Goal: Task Accomplishment & Management: Complete application form

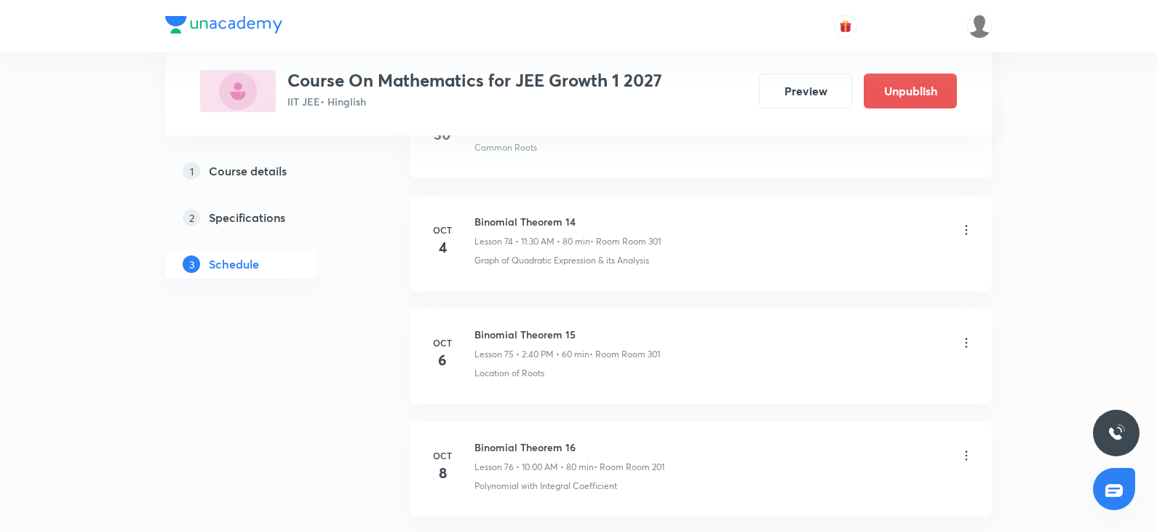
scroll to position [9300, 0]
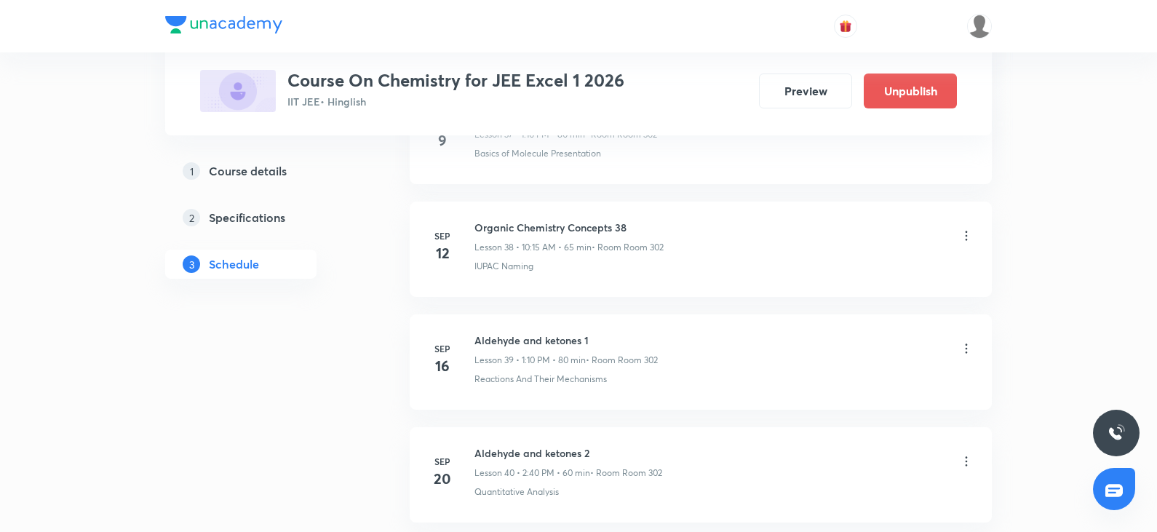
scroll to position [5597, 0]
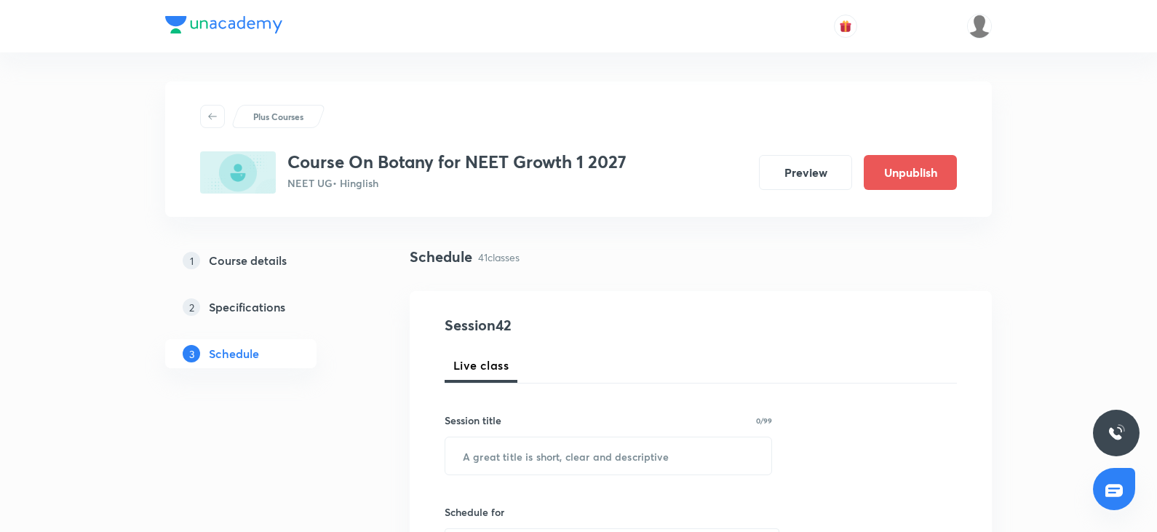
scroll to position [5259, 0]
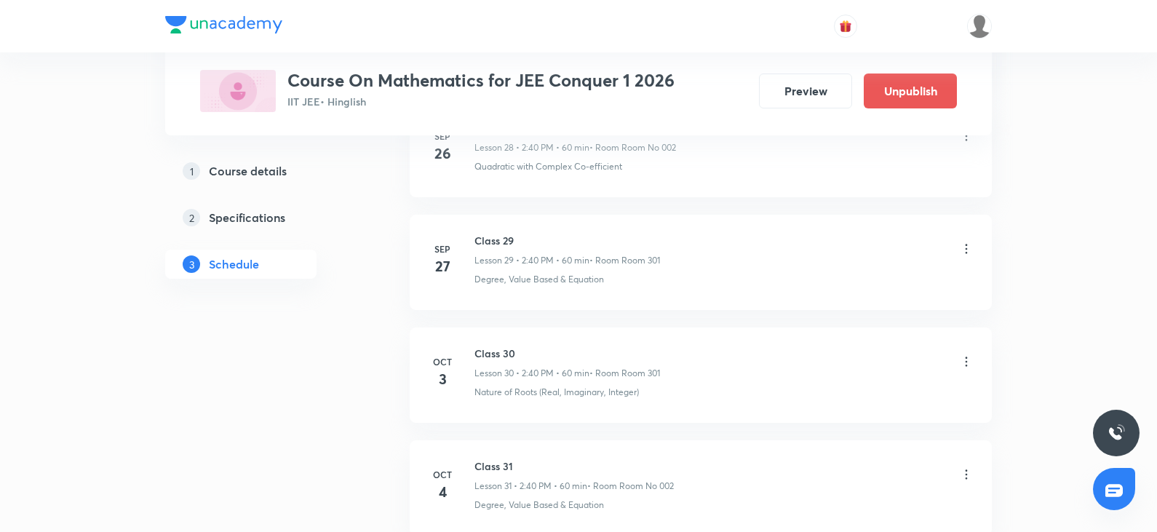
scroll to position [4469, 0]
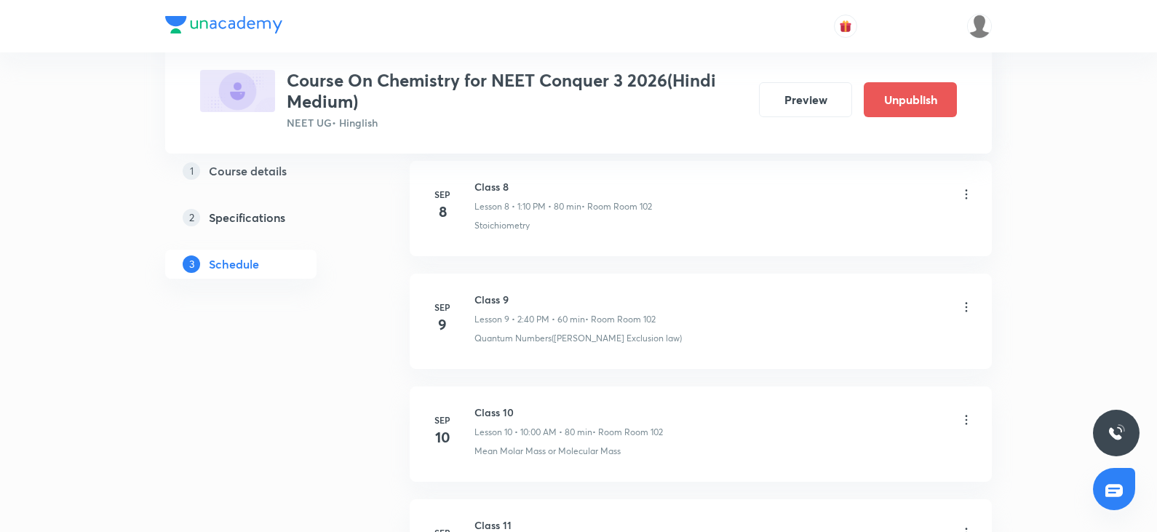
scroll to position [3811, 0]
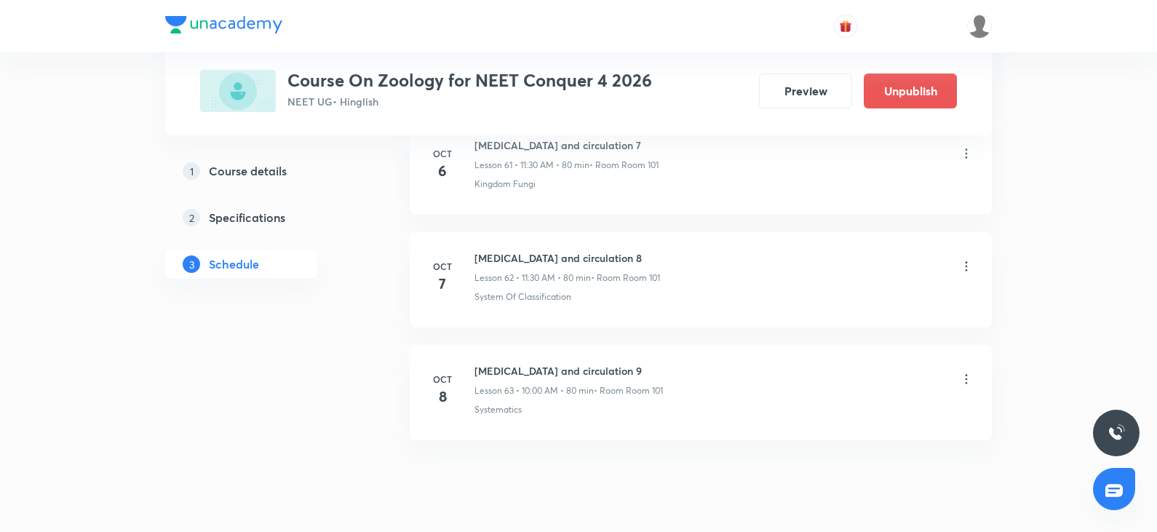
scroll to position [7740, 0]
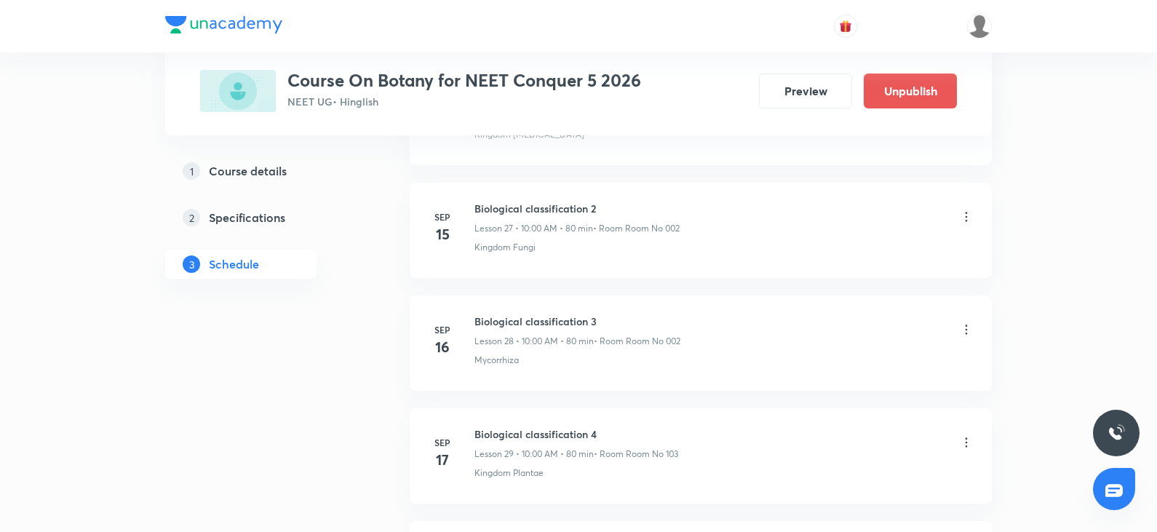
scroll to position [5372, 0]
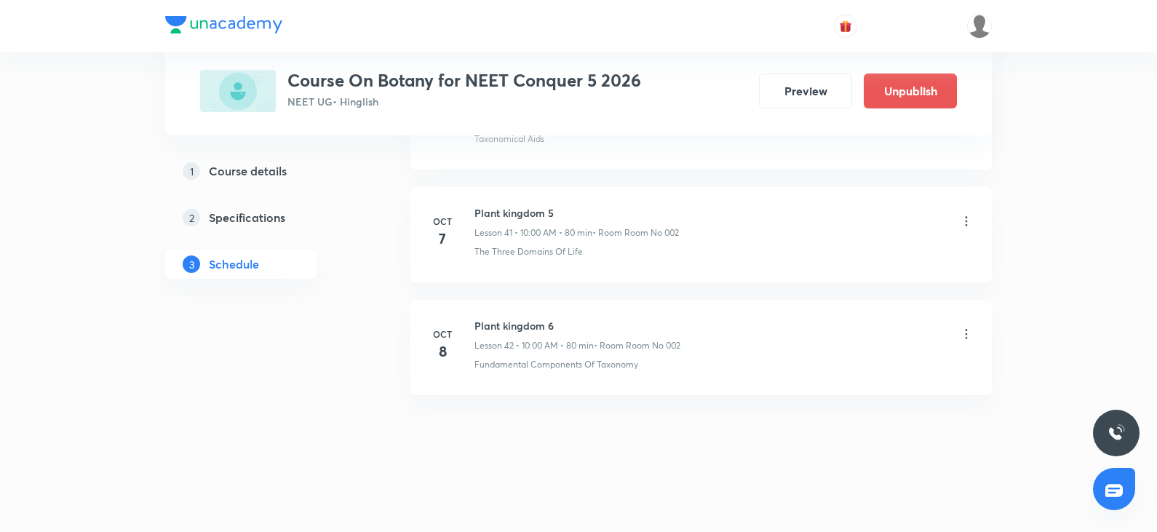
drag, startPoint x: 469, startPoint y: 322, endPoint x: 687, endPoint y: 334, distance: 217.9
click at [687, 334] on div "[DATE] Morphology of flowering Plants 8 Lesson 41 • 10:01 AM • 80 min • Room Ro…" at bounding box center [701, 344] width 546 height 53
click at [829, 506] on div at bounding box center [578, 519] width 1157 height 26
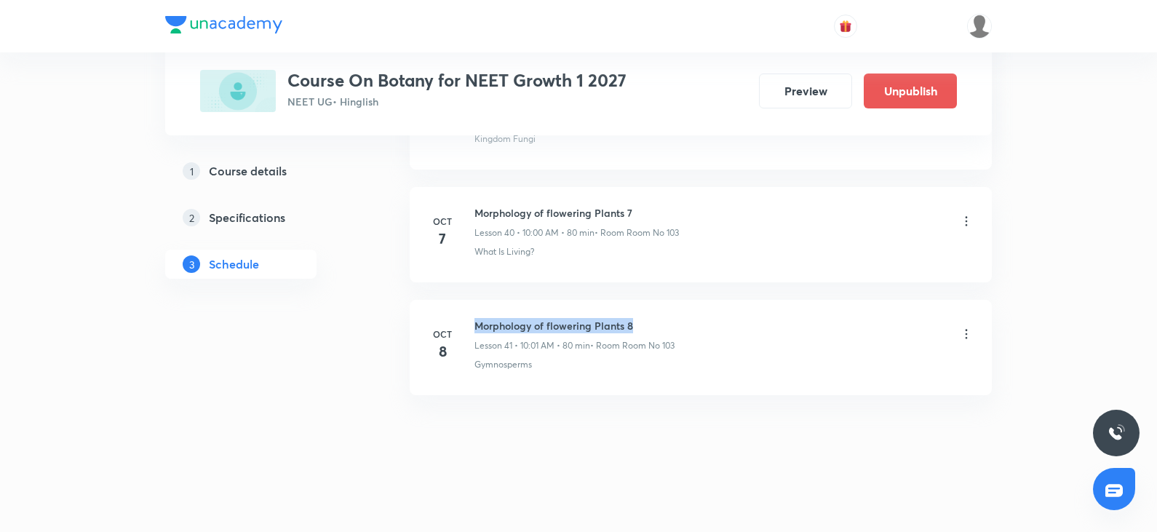
drag, startPoint x: 477, startPoint y: 322, endPoint x: 693, endPoint y: 315, distance: 216.2
click at [693, 315] on li "[DATE] Morphology of flowering Plants 8 Lesson 41 • 10:01 AM • 80 min • Room Ro…" at bounding box center [701, 347] width 582 height 95
copy h6 "Morphology of flowering Plants 8"
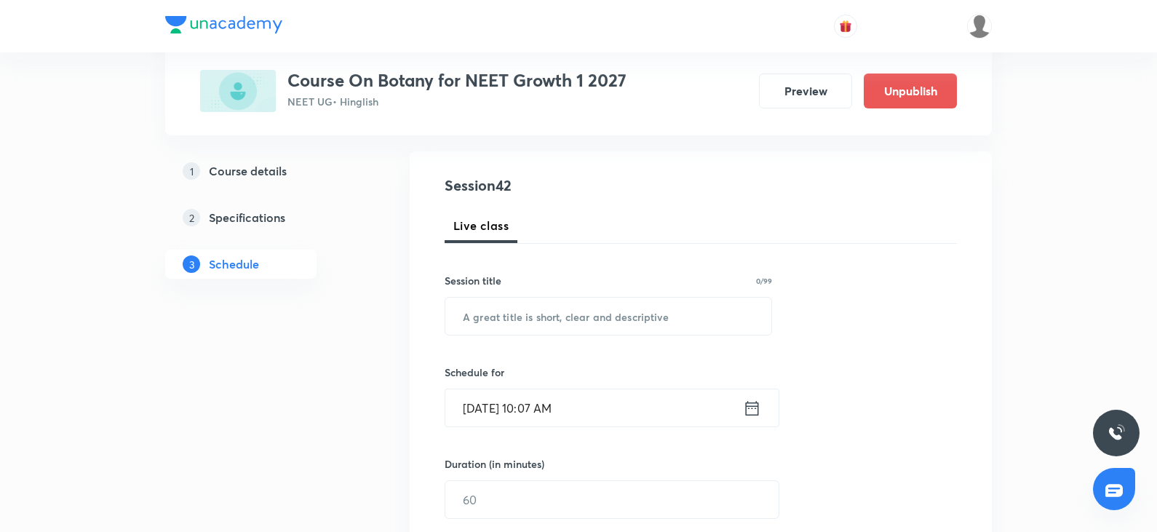
scroll to position [146, 0]
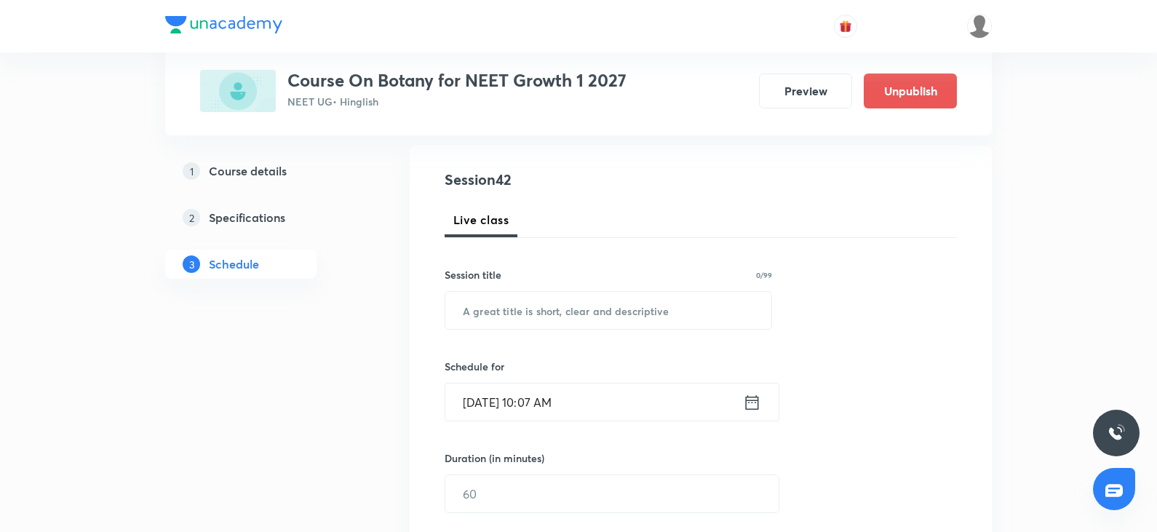
click at [239, 169] on h5 "Course details" at bounding box center [248, 170] width 78 height 17
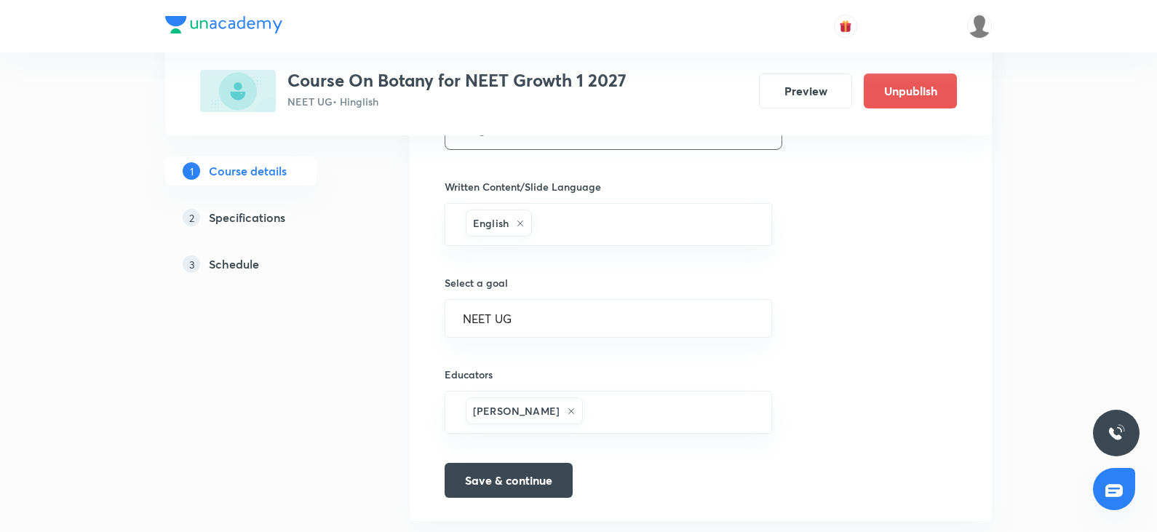
scroll to position [909, 0]
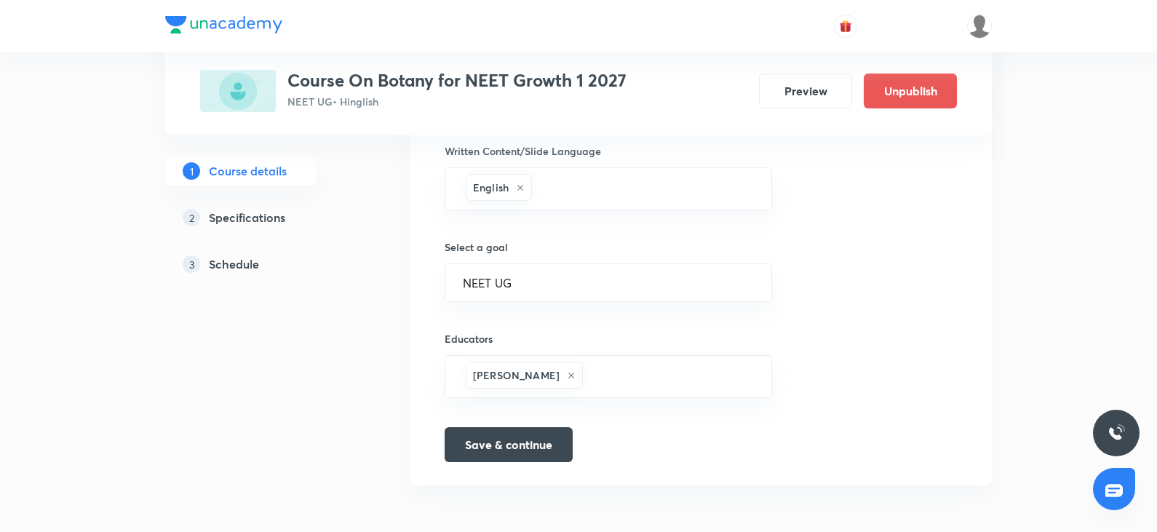
click at [269, 266] on div "3 Schedule" at bounding box center [267, 263] width 169 height 17
click at [236, 265] on h5 "Schedule" at bounding box center [234, 263] width 50 height 17
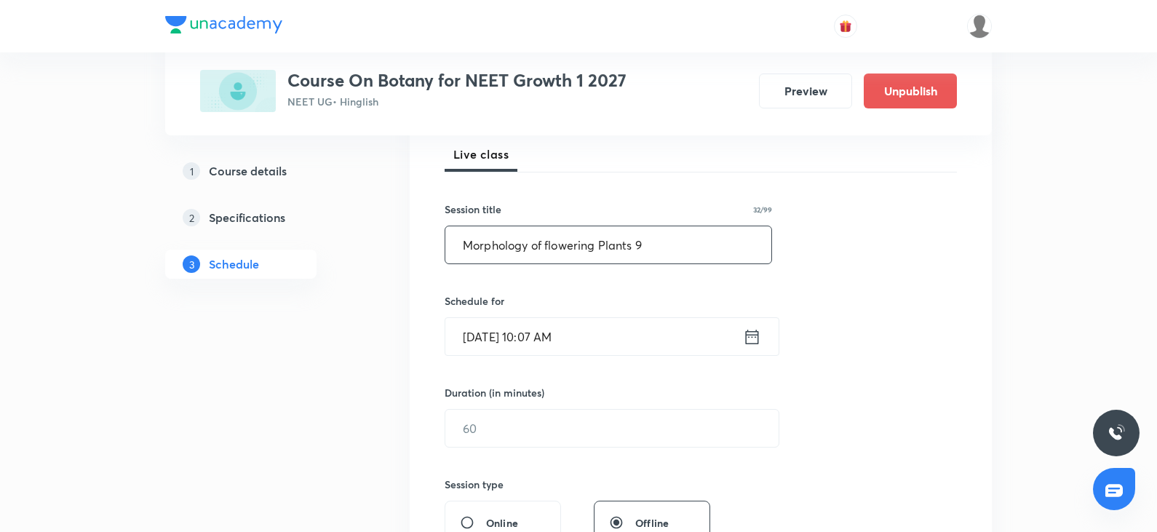
scroll to position [218, 0]
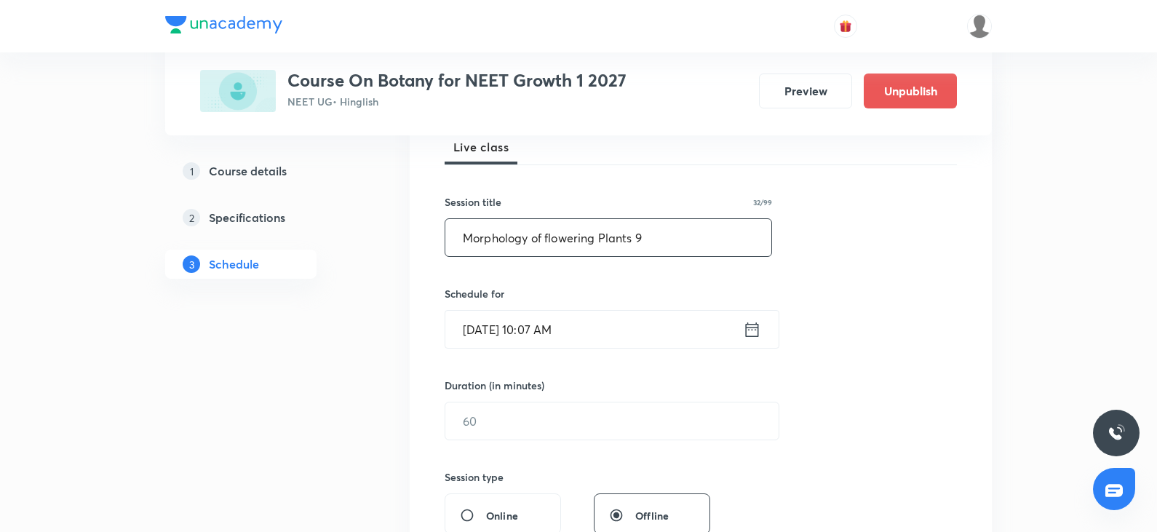
type input "Morphology of flowering Plants 9"
click at [636, 343] on input "[DATE] 10:07 AM" at bounding box center [594, 329] width 298 height 37
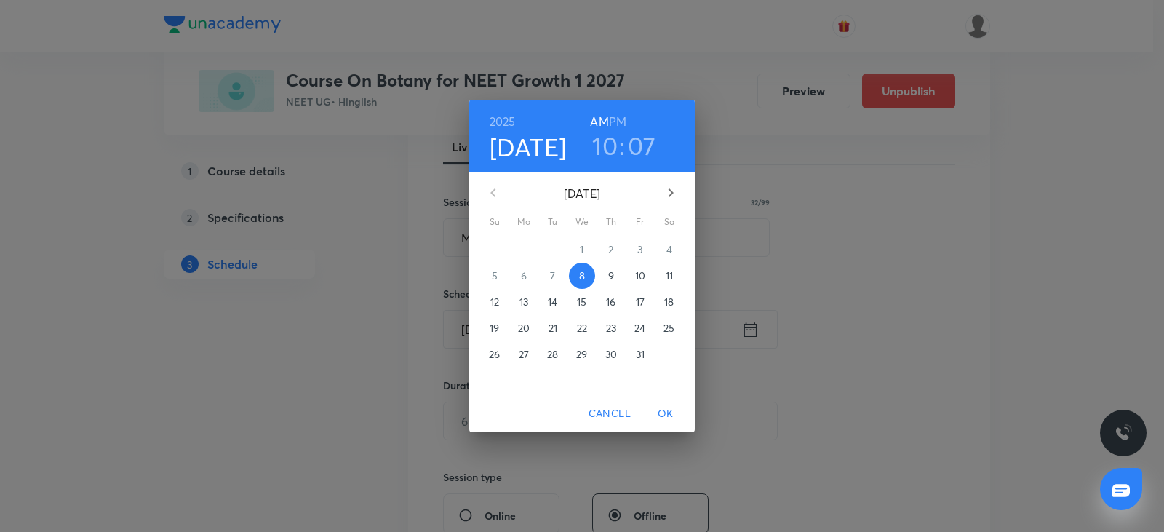
click at [605, 159] on h3 "10" at bounding box center [604, 145] width 25 height 31
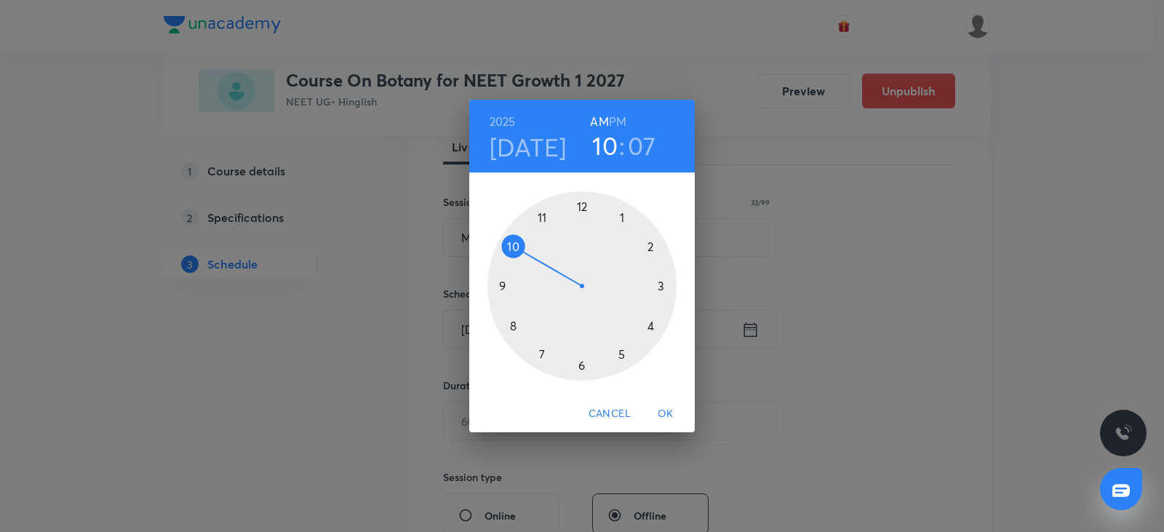
click at [541, 213] on div at bounding box center [582, 285] width 189 height 189
click at [581, 363] on div at bounding box center [582, 285] width 189 height 189
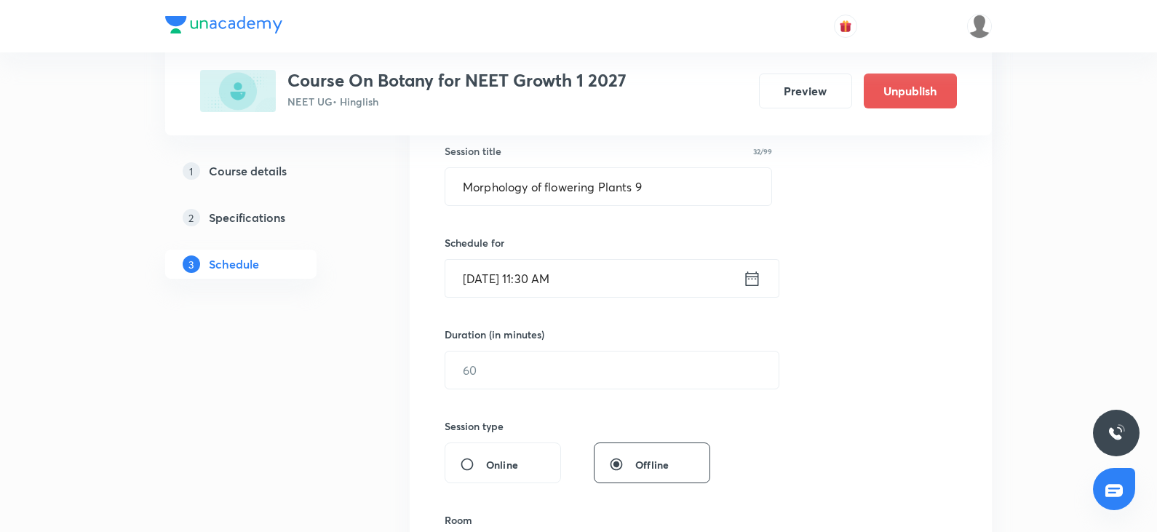
scroll to position [291, 0]
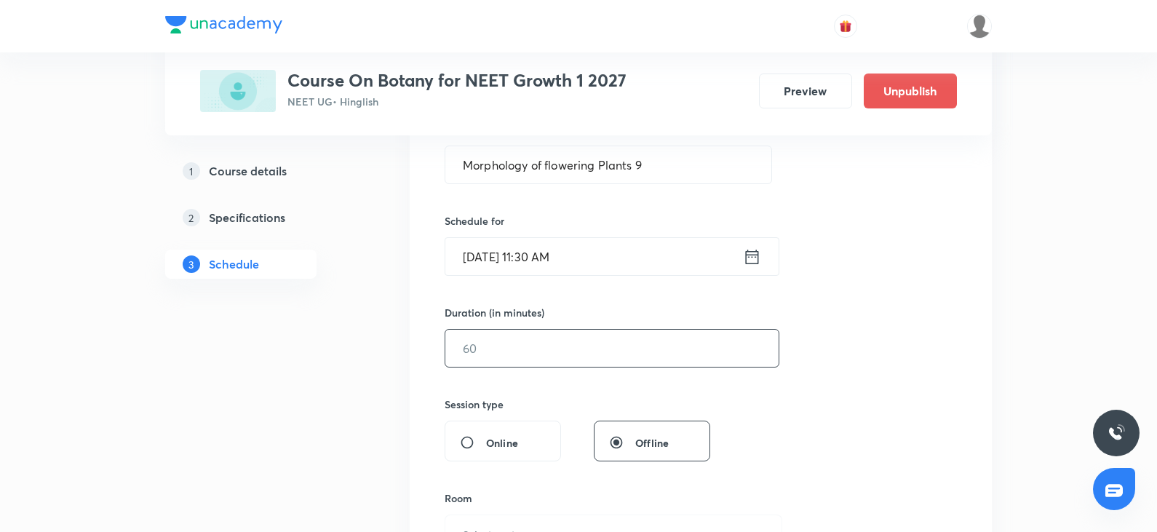
click at [493, 359] on input "text" at bounding box center [611, 348] width 333 height 37
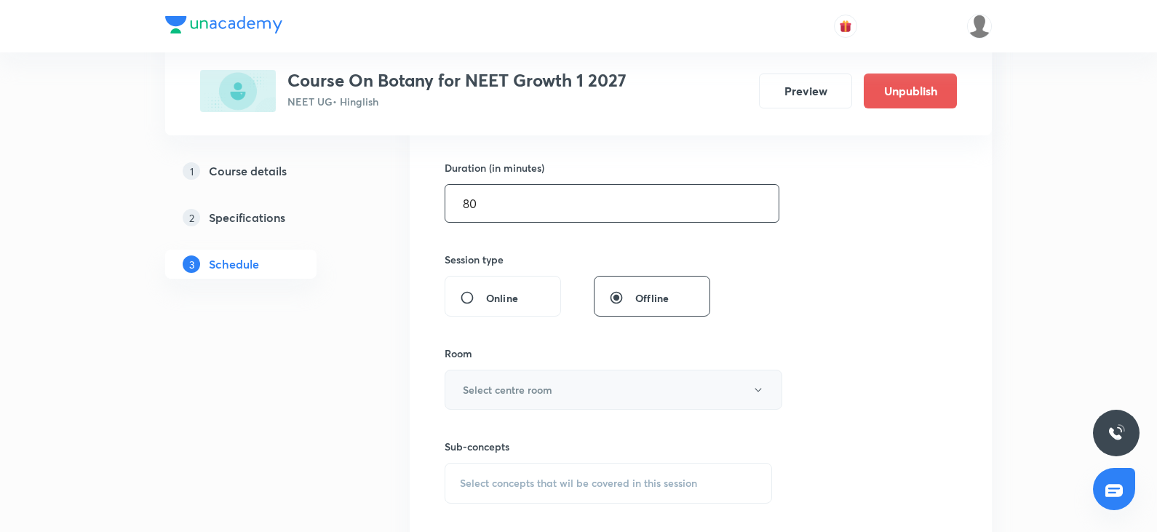
scroll to position [437, 0]
type input "80"
click at [508, 382] on h6 "Select centre room" at bounding box center [508, 388] width 90 height 15
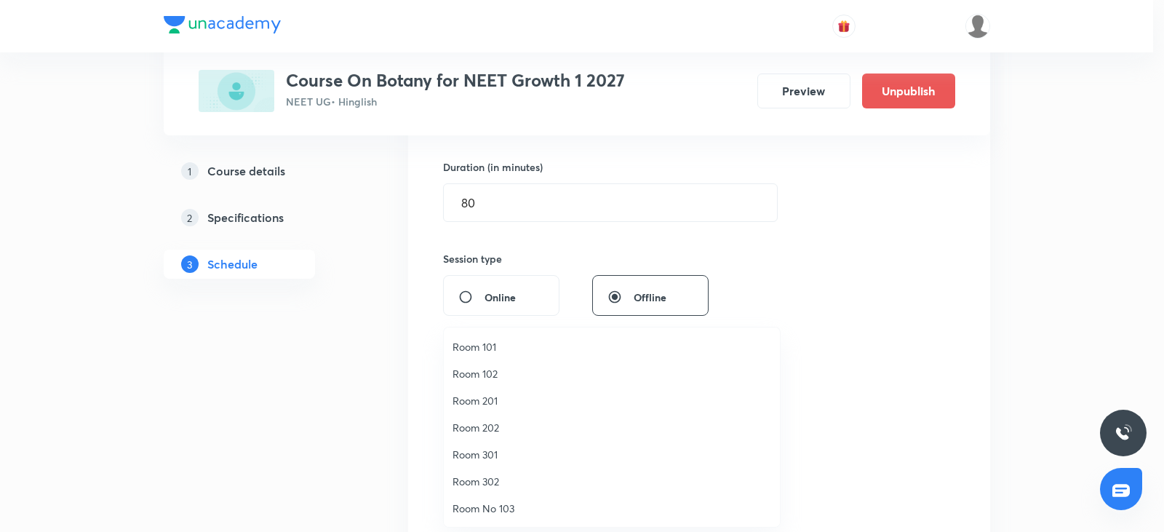
click at [502, 514] on span "Room No 103" at bounding box center [612, 508] width 319 height 15
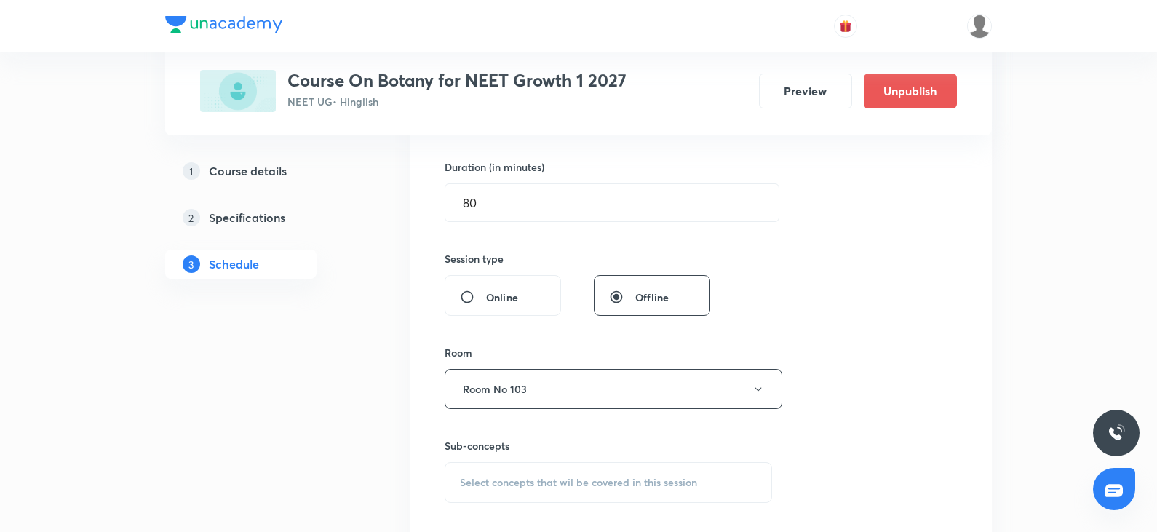
click at [830, 299] on div "Session 42 Live class Session title 32/99 Morphology of flowering Plants 9 ​ Sc…" at bounding box center [701, 219] width 512 height 683
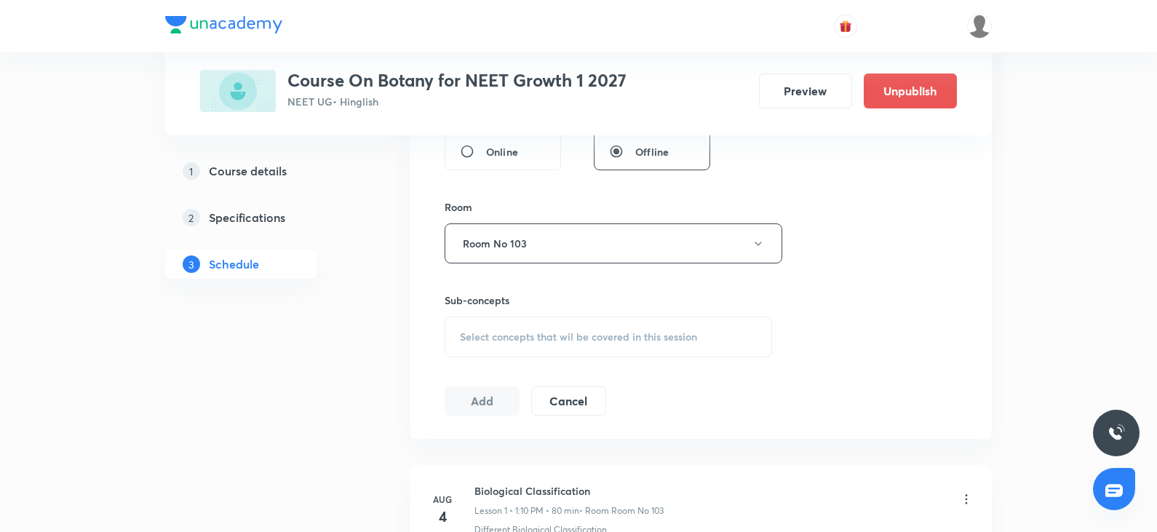
click at [559, 326] on div "Select concepts that wil be covered in this session" at bounding box center [608, 337] width 327 height 41
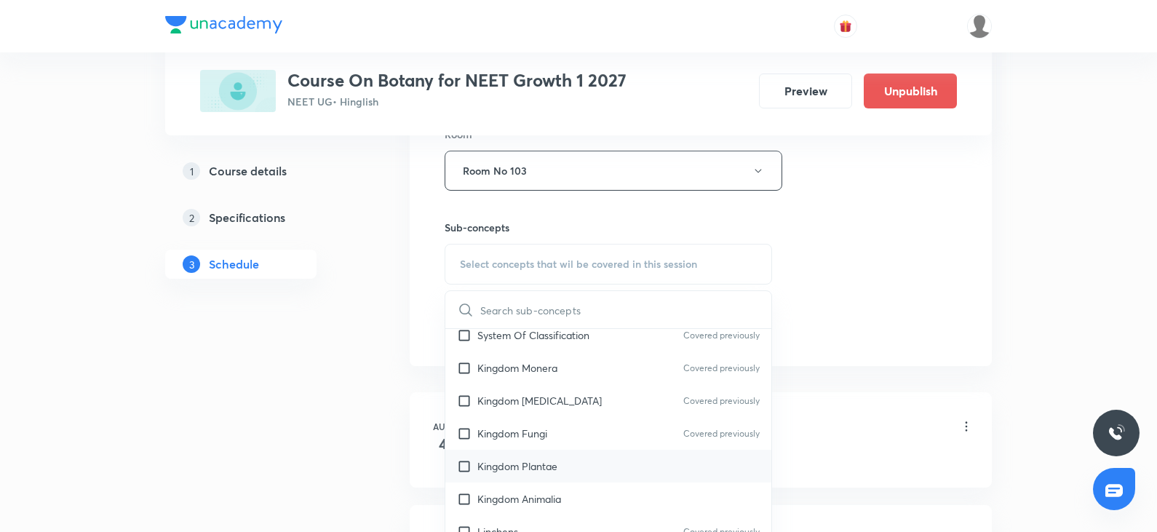
click at [540, 472] on p "Kingdom Plantae" at bounding box center [517, 465] width 80 height 15
checkbox input "true"
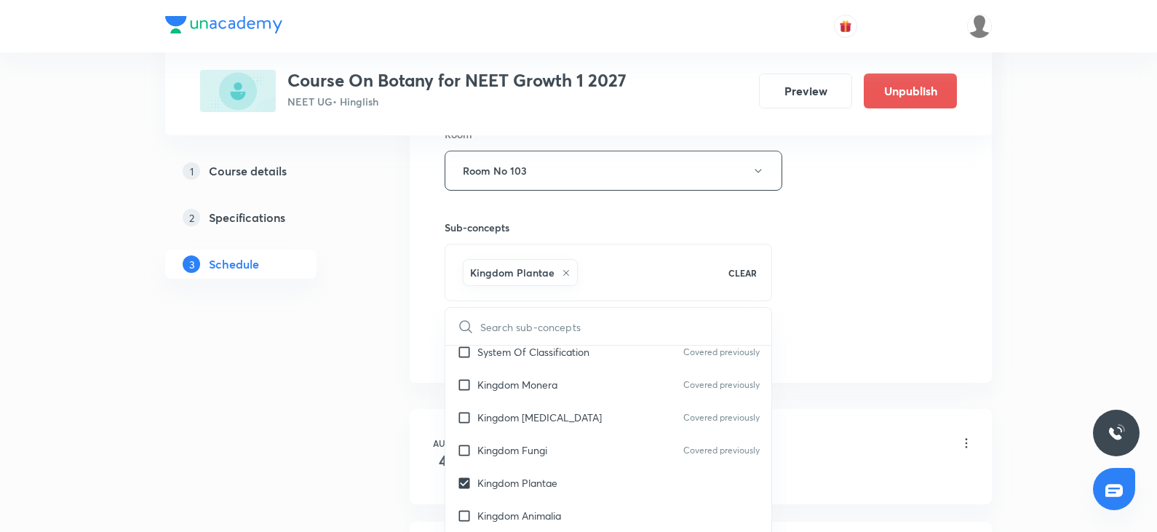
click at [930, 362] on div "Session 42 Live class Session title 32/99 Morphology of flowering Plants 9 ​ Sc…" at bounding box center [701, 9] width 582 height 747
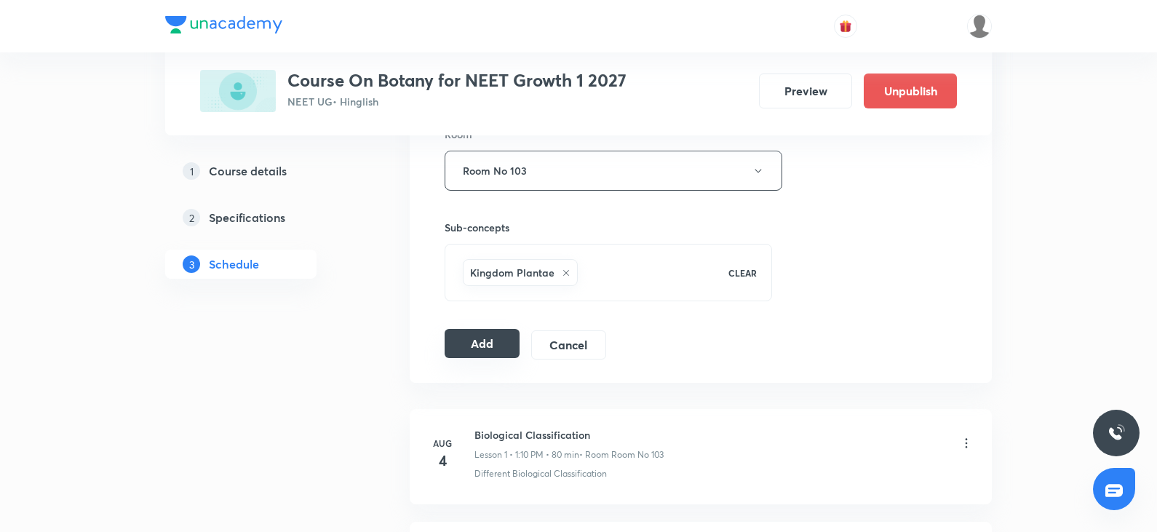
click at [478, 340] on button "Add" at bounding box center [482, 343] width 75 height 29
click at [548, 169] on button "Room No 103" at bounding box center [614, 171] width 338 height 40
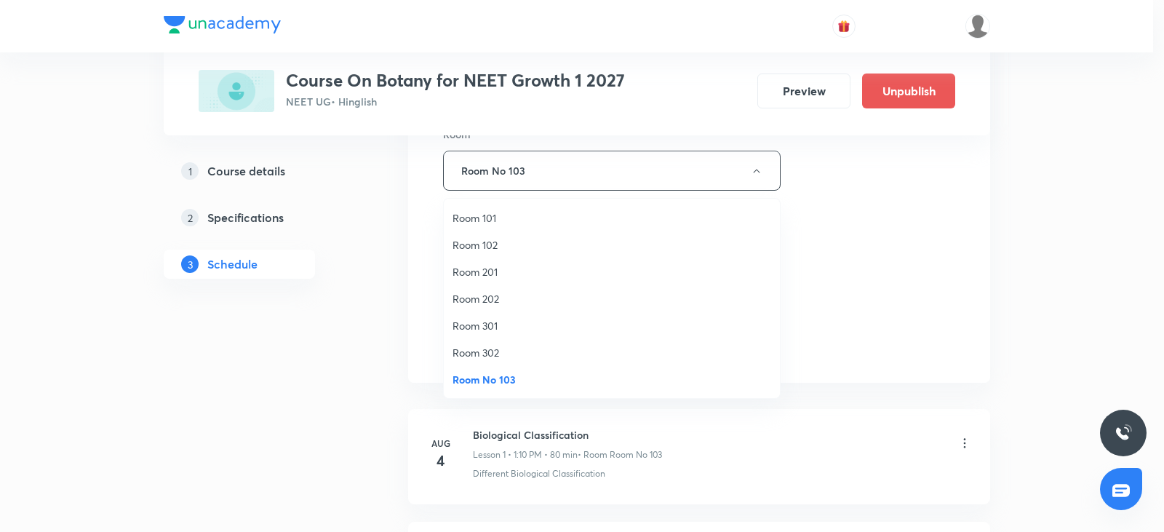
click at [918, 321] on div at bounding box center [582, 266] width 1164 height 532
